Goal: Find specific page/section: Find specific page/section

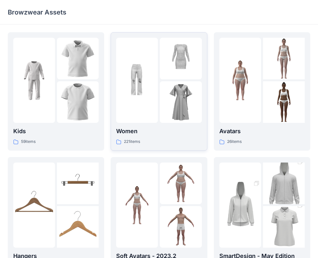
click at [158, 100] on img at bounding box center [137, 81] width 42 height 42
click at [241, 99] on div at bounding box center [240, 80] width 42 height 85
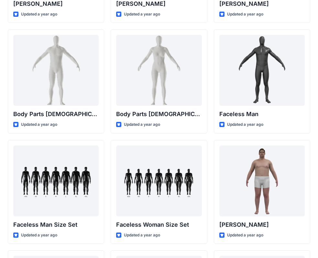
scroll to position [129, 0]
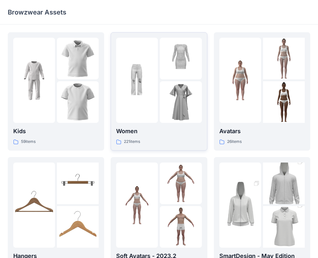
click at [137, 101] on div at bounding box center [137, 80] width 42 height 85
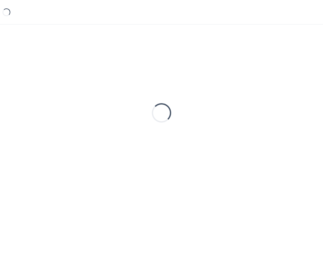
click at [137, 101] on div "Loading..." at bounding box center [162, 113] width 308 height 162
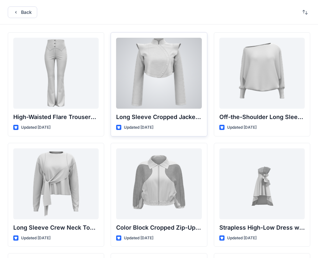
click at [168, 74] on div at bounding box center [158, 73] width 85 height 71
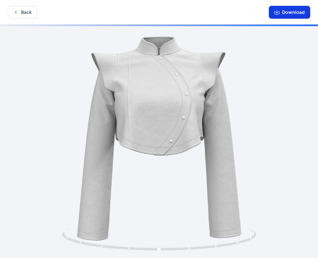
click at [277, 12] on icon "button" at bounding box center [276, 12] width 5 height 5
